Goal: Find specific page/section: Find specific page/section

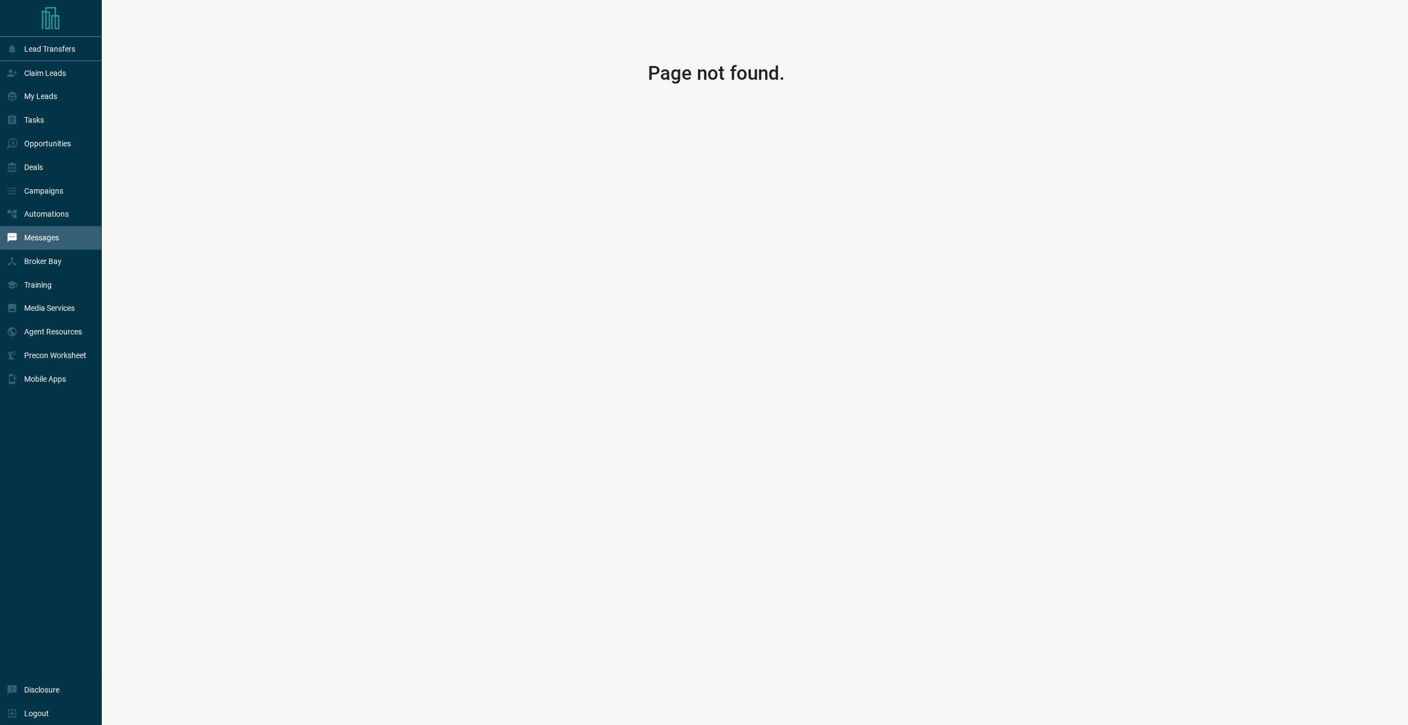
click at [18, 233] on div "Messages" at bounding box center [33, 238] width 52 height 18
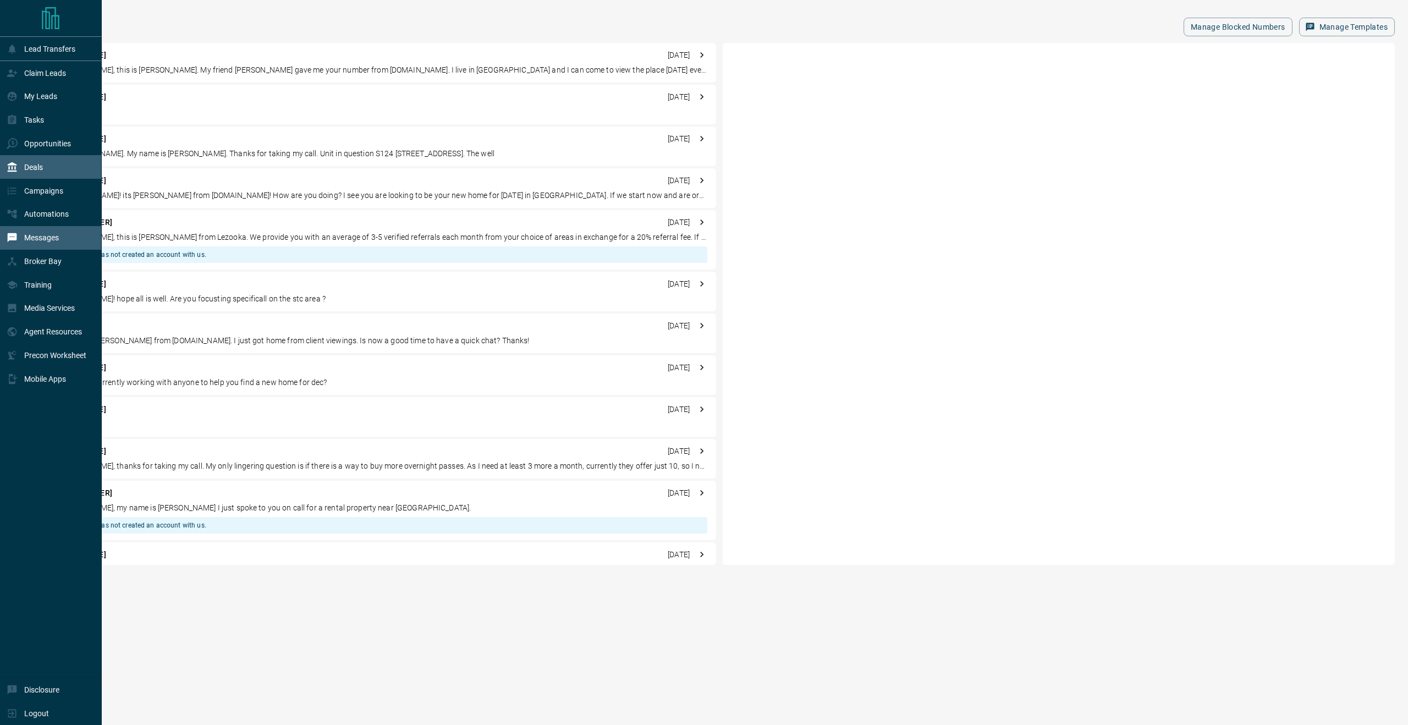
click at [47, 169] on div "Deals" at bounding box center [51, 167] width 102 height 24
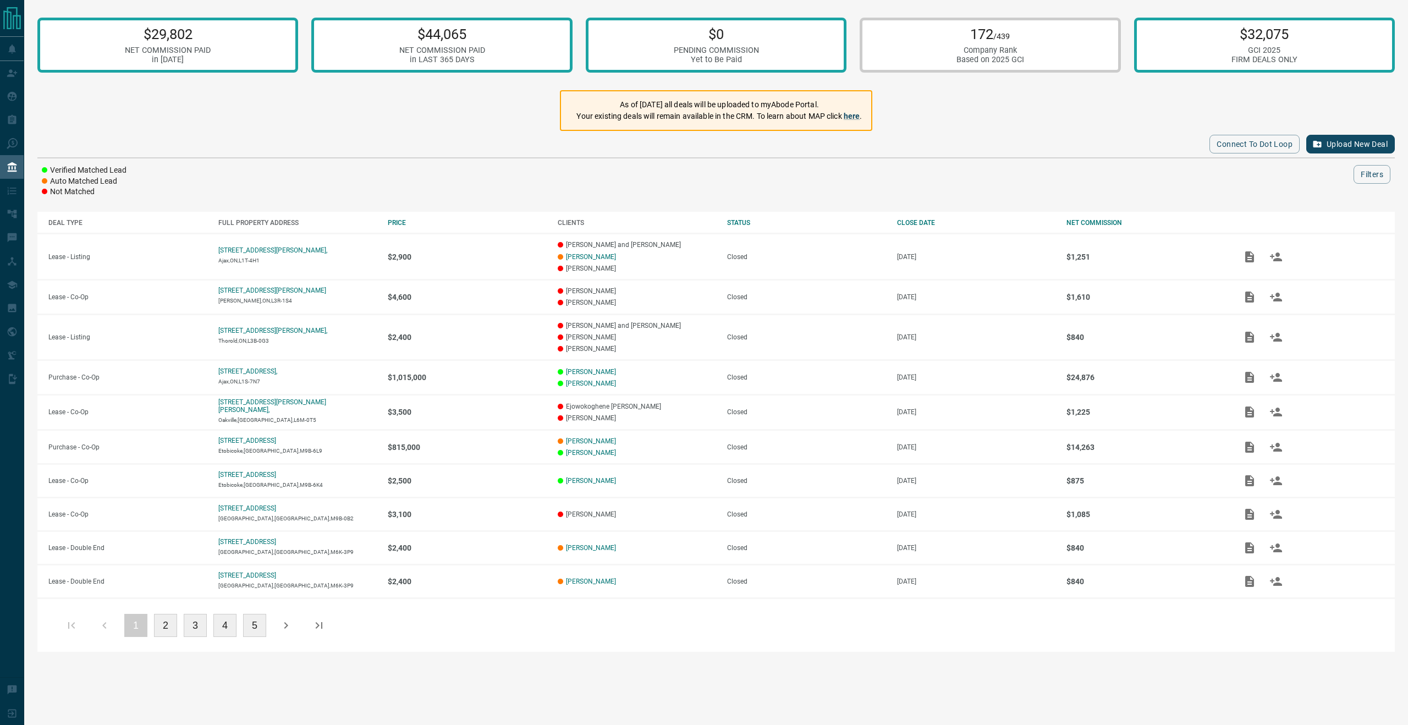
click at [583, 160] on div "Connect to Dot Loop Upload New Deal Verified Matched Lead Auto Matched Lead Not…" at bounding box center [716, 164] width 1358 height 67
click at [834, 118] on p "Your existing deals will remain available in the CRM. To learn about MAP click …" at bounding box center [718, 117] width 285 height 12
click at [856, 117] on link "here" at bounding box center [852, 116] width 17 height 9
click at [777, 116] on p "Your existing deals will remain available in the CRM. To learn about MAP click …" at bounding box center [718, 117] width 285 height 12
